Goal: Transaction & Acquisition: Purchase product/service

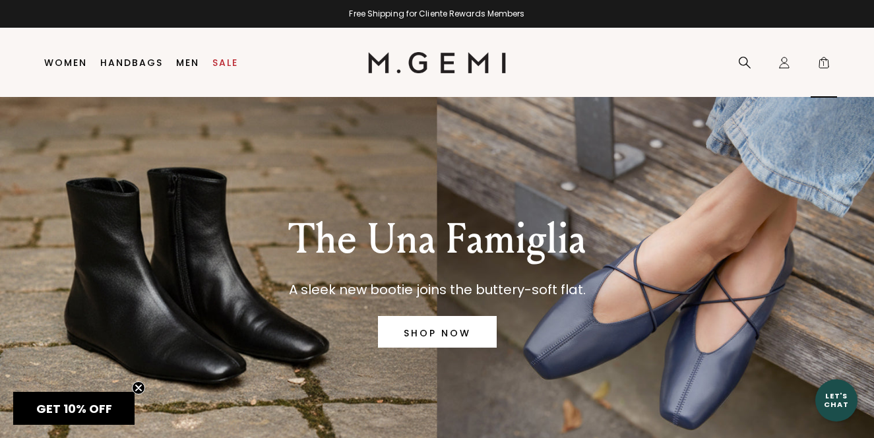
click at [819, 63] on span "1" at bounding box center [823, 65] width 13 height 13
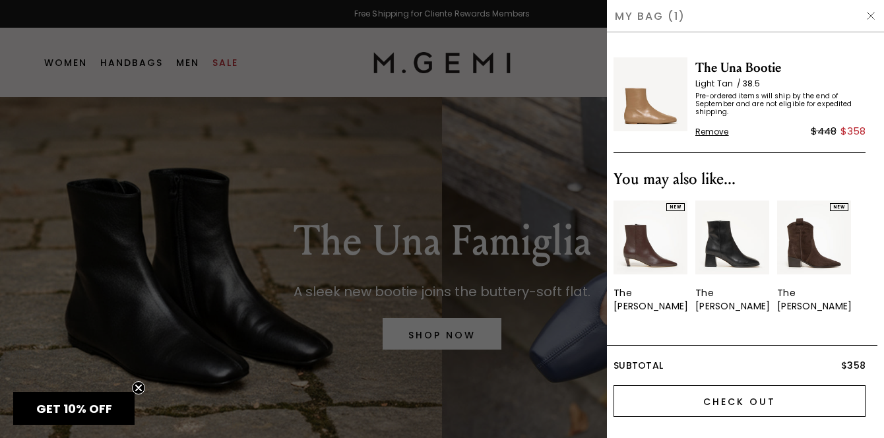
click at [710, 399] on input "Check Out" at bounding box center [739, 401] width 252 height 32
